Goal: Navigation & Orientation: Find specific page/section

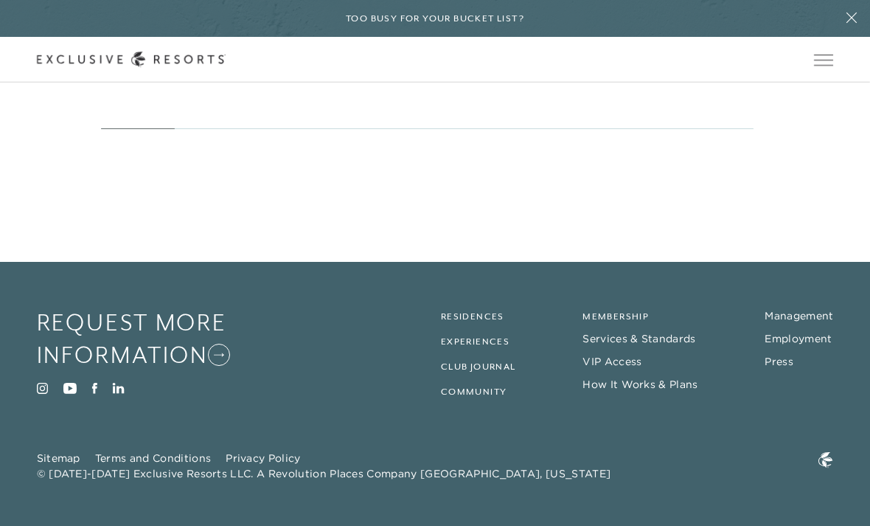
scroll to position [6962, 0]
click at [640, 321] on link "Membership" at bounding box center [615, 316] width 66 height 10
click at [624, 321] on link "Membership" at bounding box center [615, 316] width 66 height 10
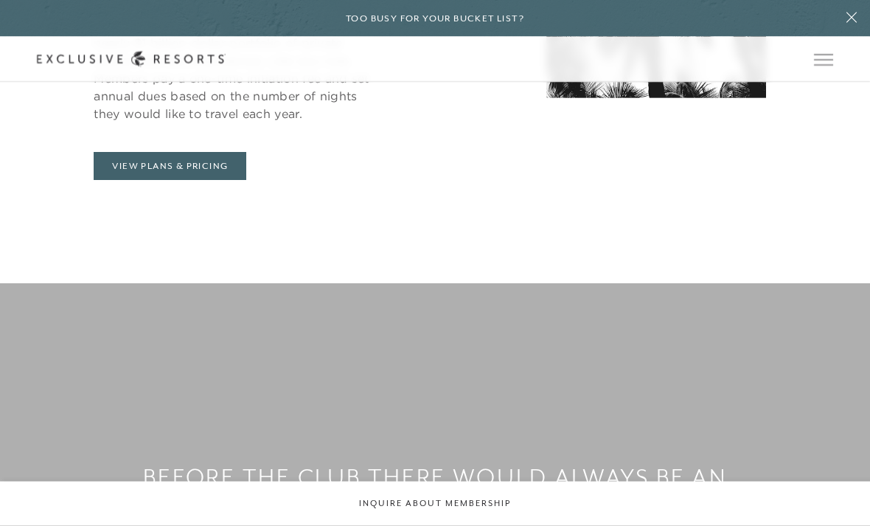
scroll to position [806, 0]
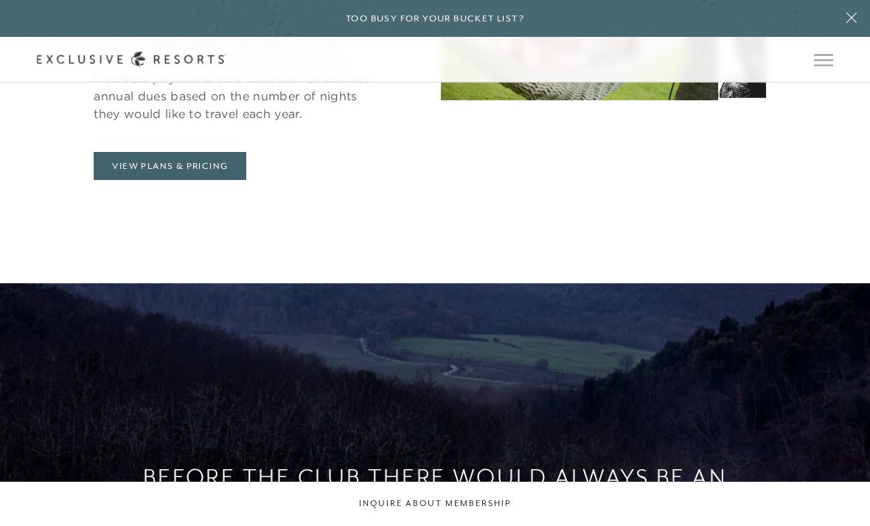
click at [177, 180] on link "View Plans & Pricing" at bounding box center [170, 166] width 153 height 28
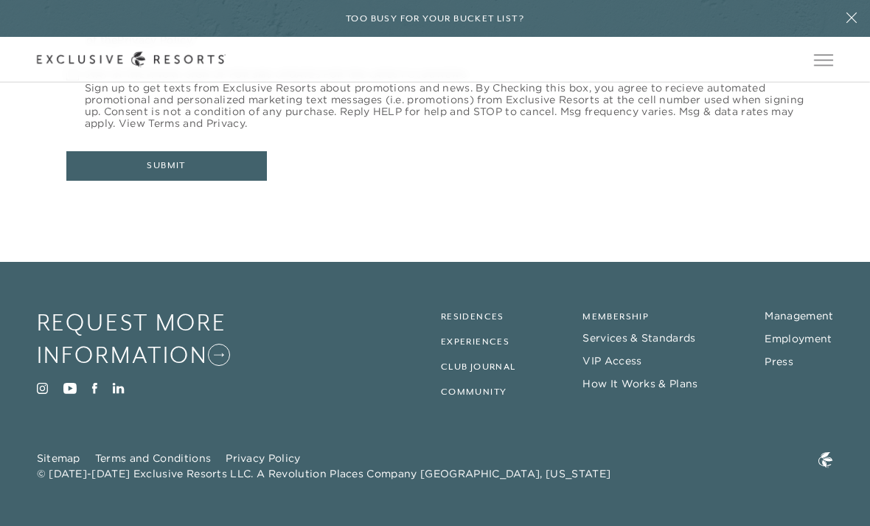
scroll to position [6962, 0]
click at [828, 65] on button "Open navigation" at bounding box center [823, 60] width 19 height 10
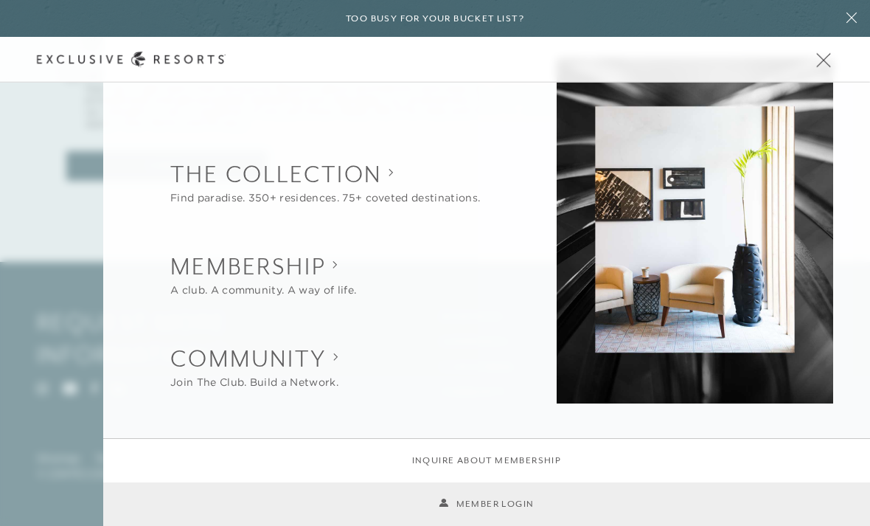
click at [503, 511] on link "Member Login" at bounding box center [486, 504] width 95 height 14
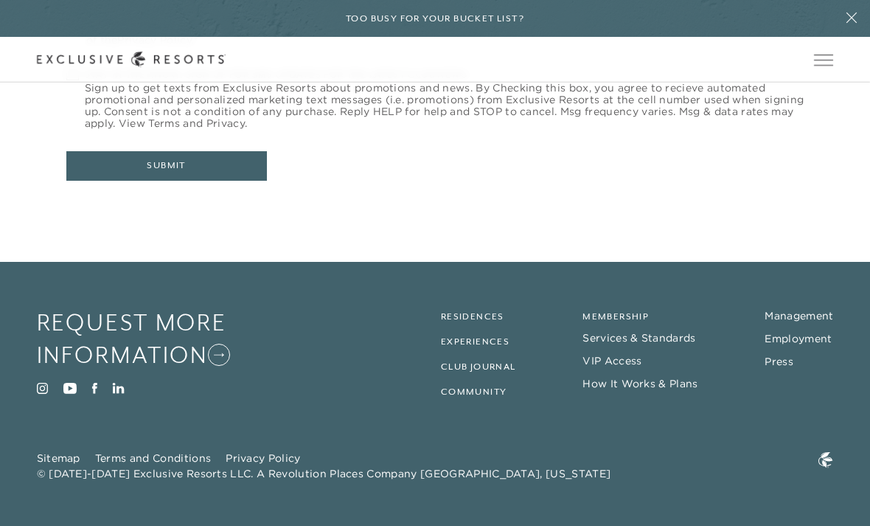
scroll to position [7009, 0]
click at [816, 64] on span "Open navigation" at bounding box center [823, 60] width 19 height 10
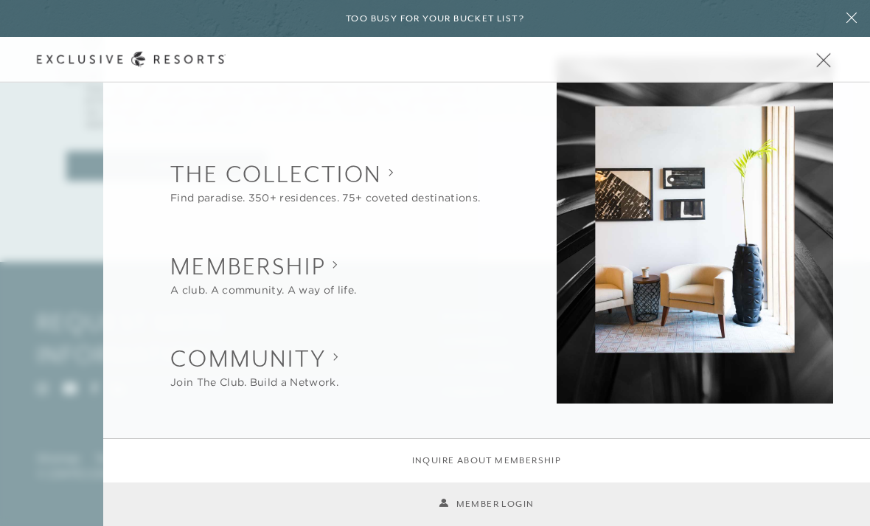
click at [486, 498] on link "Member Login" at bounding box center [486, 504] width 95 height 14
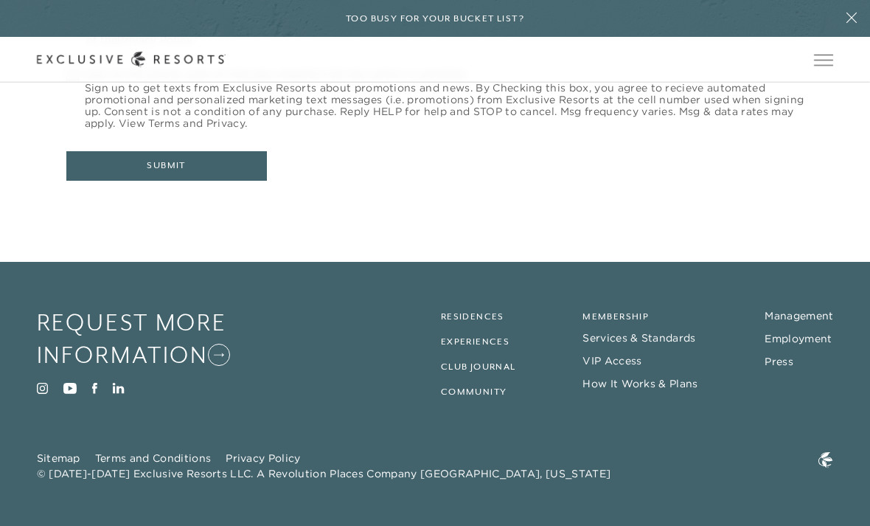
click at [497, 318] on li "Residences" at bounding box center [508, 315] width 134 height 18
click at [478, 321] on link "Residences" at bounding box center [472, 316] width 63 height 10
